Goal: Find contact information: Find contact information

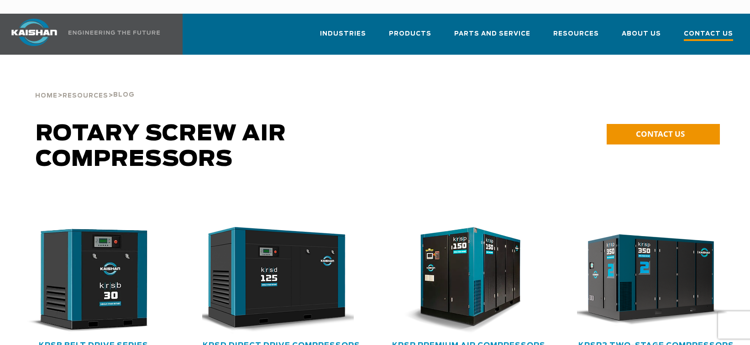
click at [699, 29] on span "Contact Us" at bounding box center [708, 35] width 49 height 12
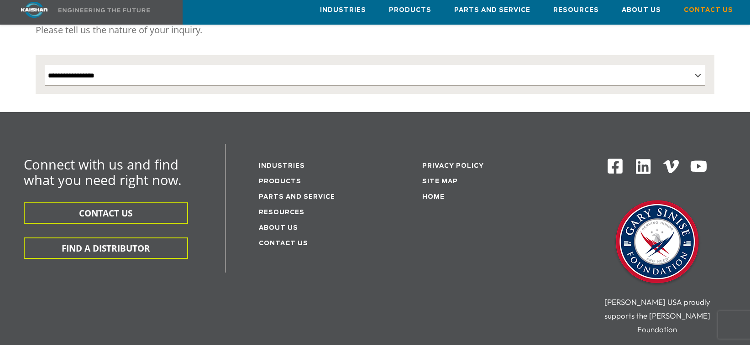
scroll to position [228, 0]
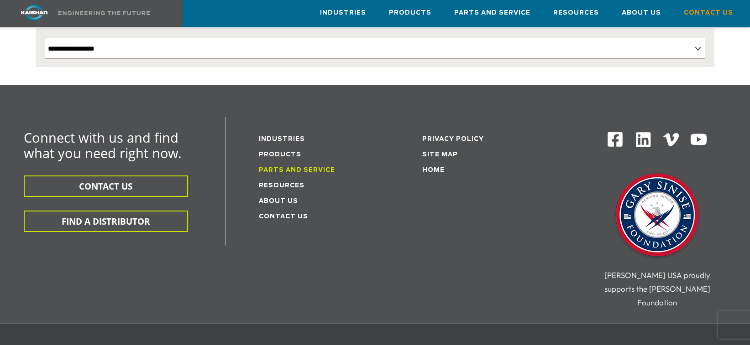
click at [320, 167] on link "Parts and service" at bounding box center [297, 170] width 76 height 6
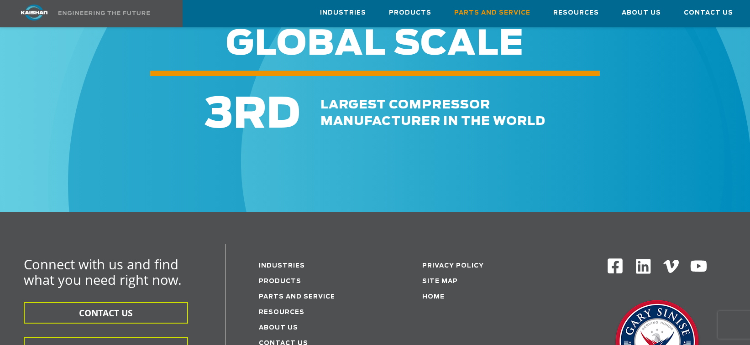
scroll to position [770, 0]
